Goal: Transaction & Acquisition: Subscribe to service/newsletter

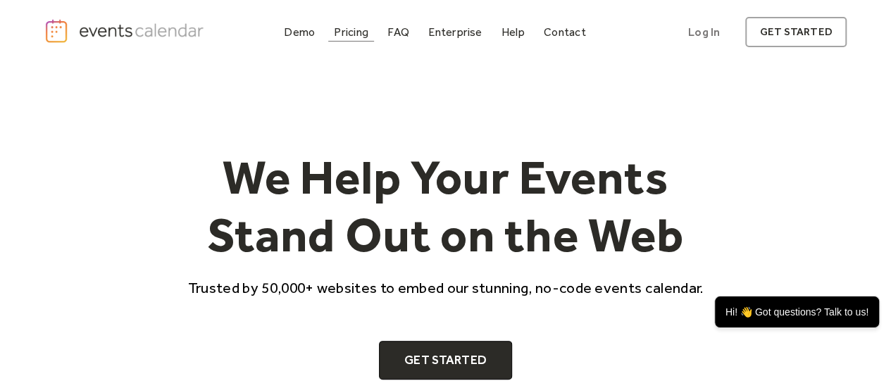
click at [356, 32] on div "Pricing" at bounding box center [351, 32] width 35 height 8
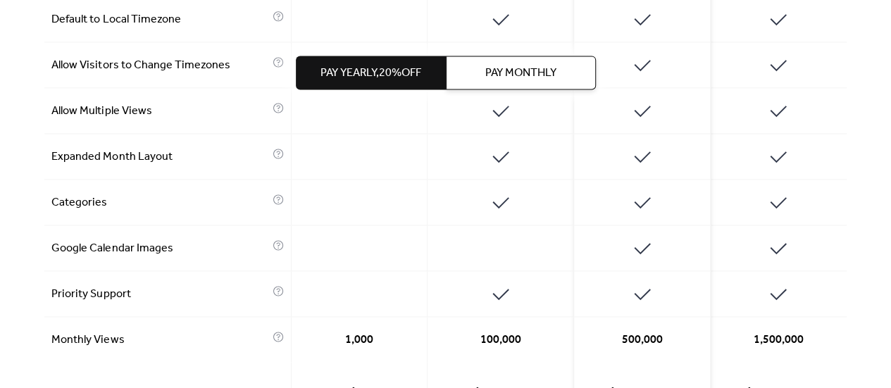
scroll to position [1143, 0]
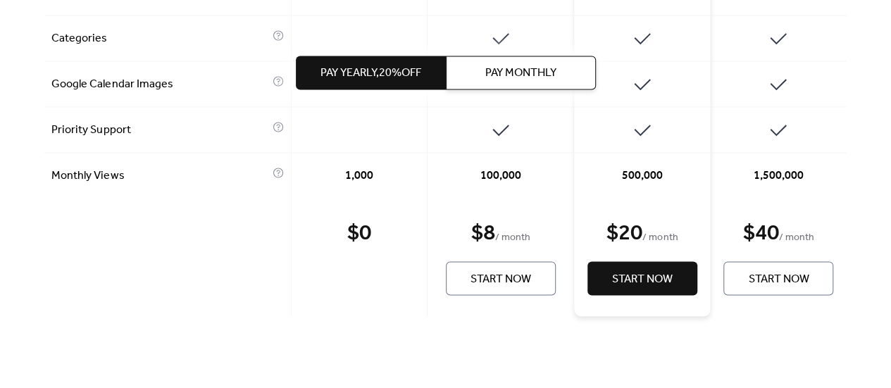
click at [522, 75] on span "Pay Monthly" at bounding box center [520, 74] width 71 height 17
